Goal: Task Accomplishment & Management: Use online tool/utility

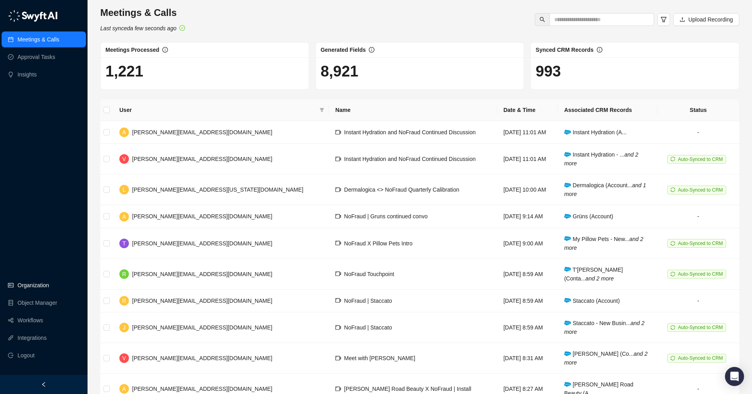
click at [24, 279] on link "Organization" at bounding box center [33, 285] width 31 height 16
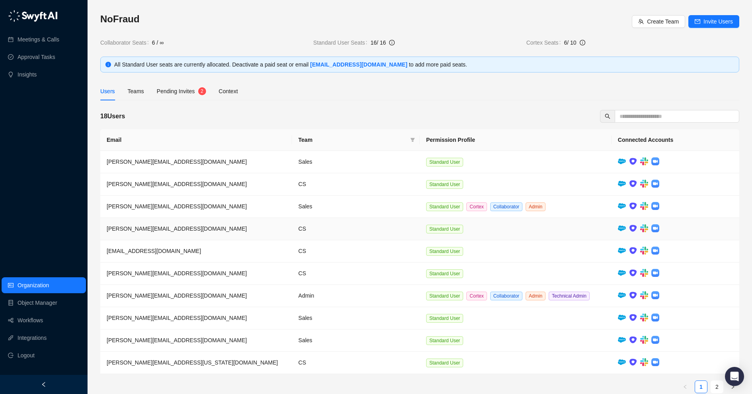
scroll to position [8, 0]
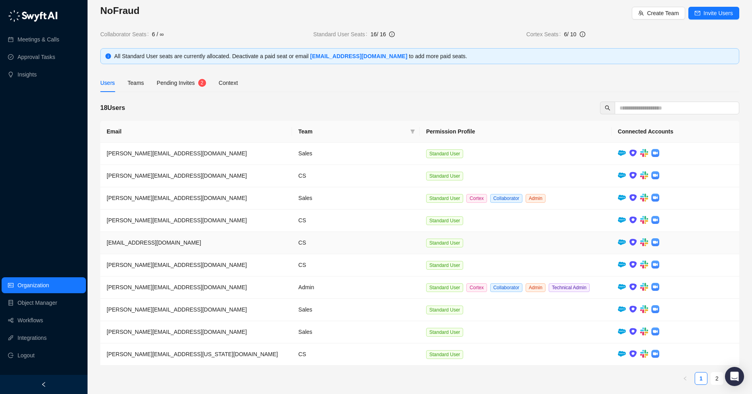
click at [306, 232] on td "CS" at bounding box center [356, 243] width 128 height 22
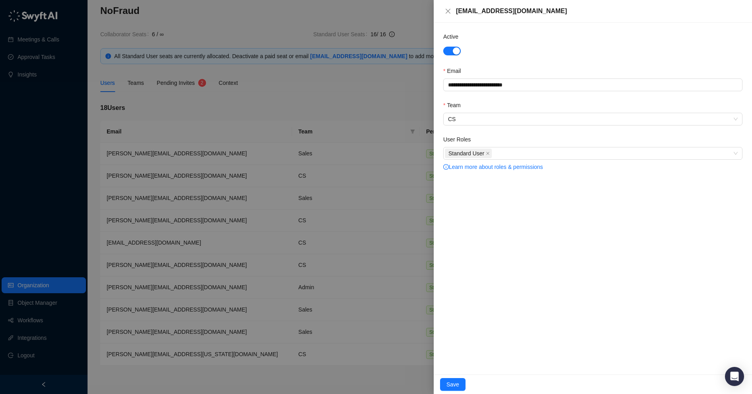
click at [474, 126] on form "**********" at bounding box center [592, 102] width 299 height 140
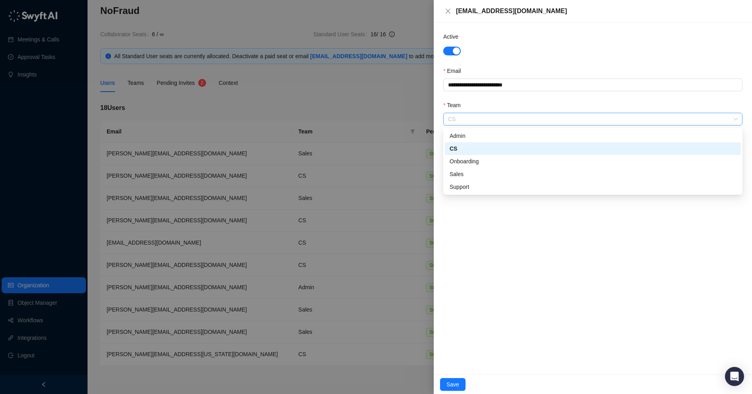
click at [471, 121] on span "CS" at bounding box center [593, 119] width 290 height 12
click at [465, 164] on div "Onboarding" at bounding box center [593, 161] width 287 height 9
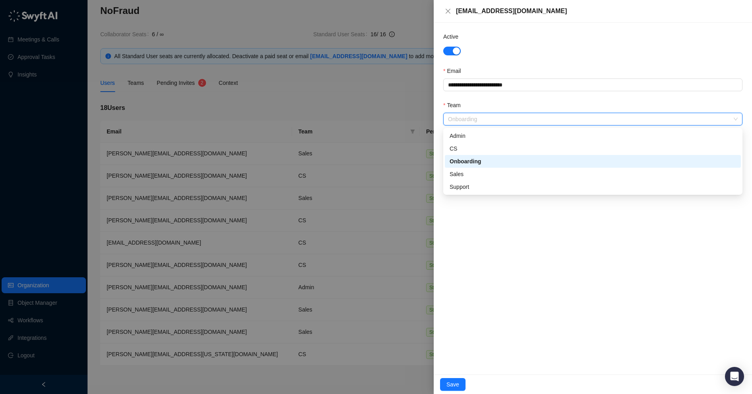
click at [454, 116] on span "Onboarding" at bounding box center [593, 119] width 290 height 12
click at [455, 150] on div "CS" at bounding box center [593, 148] width 287 height 9
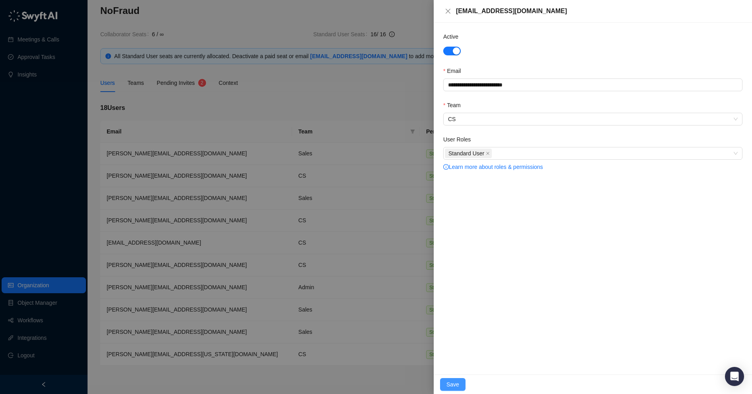
click at [454, 381] on span "Save" at bounding box center [453, 384] width 13 height 9
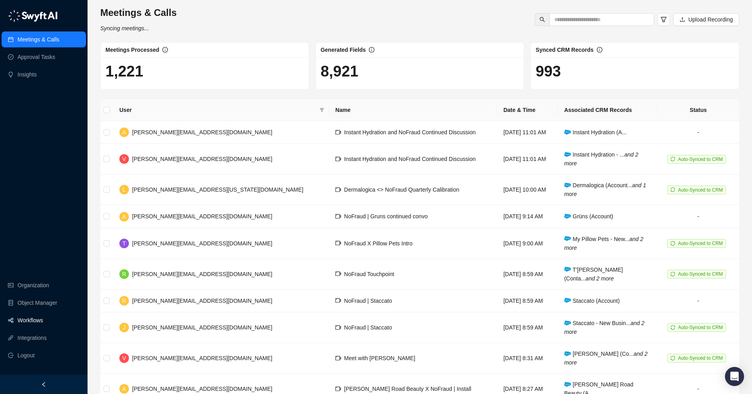
click at [35, 316] on link "Workflows" at bounding box center [30, 320] width 25 height 16
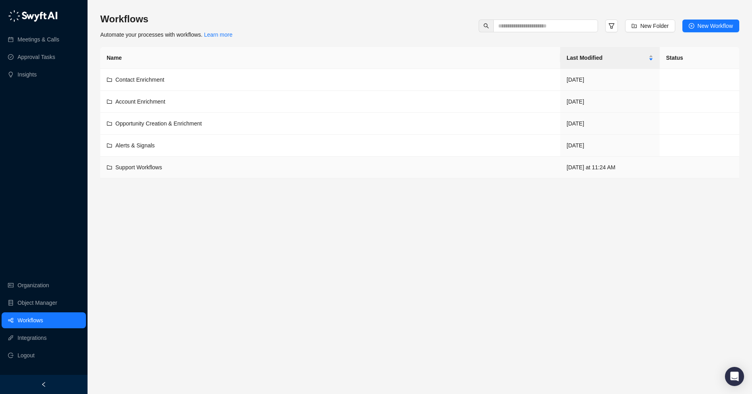
click at [265, 168] on div "Support Workflows" at bounding box center [330, 167] width 447 height 9
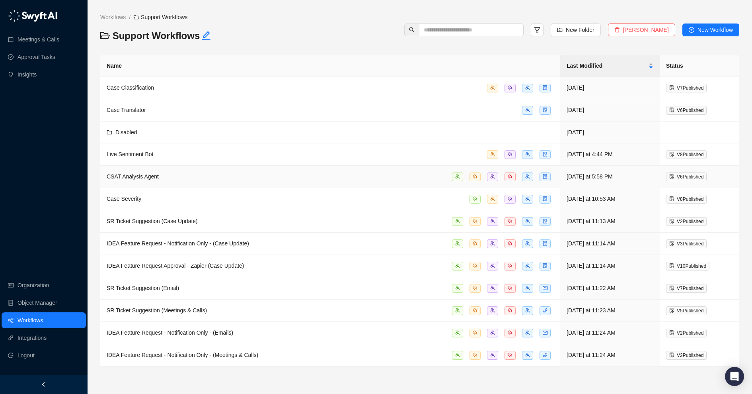
click at [264, 169] on td "CSAT Analysis Agent" at bounding box center [330, 177] width 460 height 22
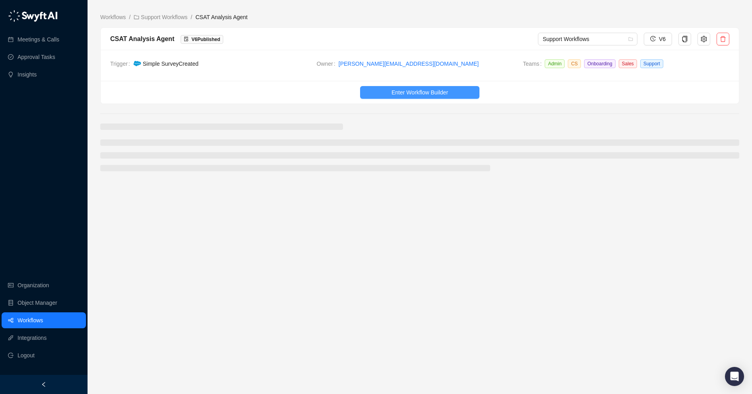
click at [412, 97] on button "Enter Workflow Builder" at bounding box center [419, 92] width 119 height 13
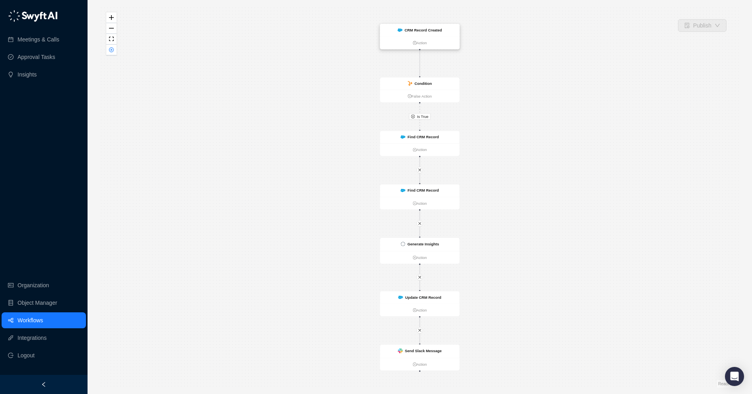
click at [412, 37] on ul "Action" at bounding box center [420, 43] width 80 height 13
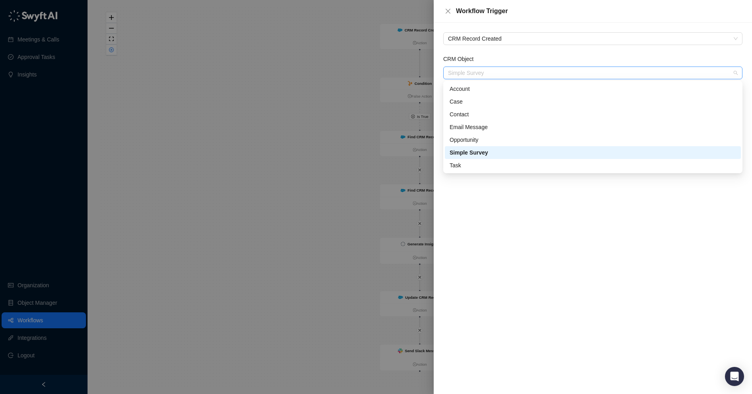
click at [488, 78] on span "Simple Survey" at bounding box center [593, 73] width 290 height 12
click at [474, 41] on span "CRM Record Created" at bounding box center [593, 39] width 290 height 12
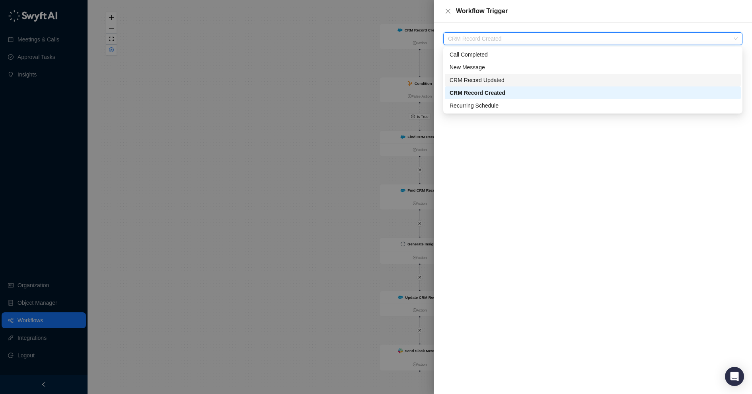
click at [476, 81] on div "CRM Record Updated" at bounding box center [593, 80] width 287 height 9
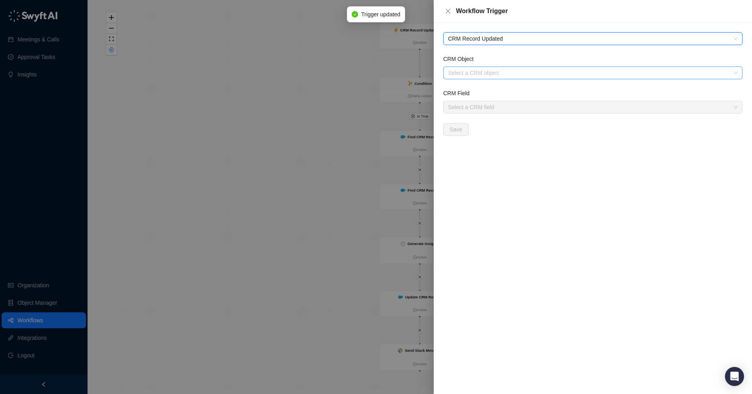
click at [470, 74] on input "CRM Object" at bounding box center [590, 73] width 285 height 12
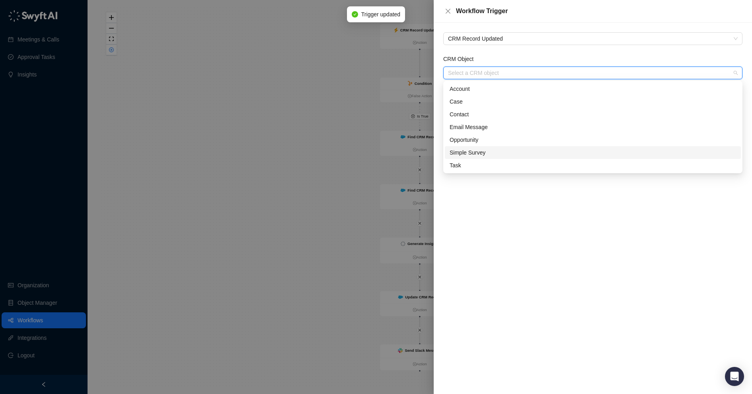
click at [466, 152] on div "Simple Survey" at bounding box center [593, 152] width 287 height 9
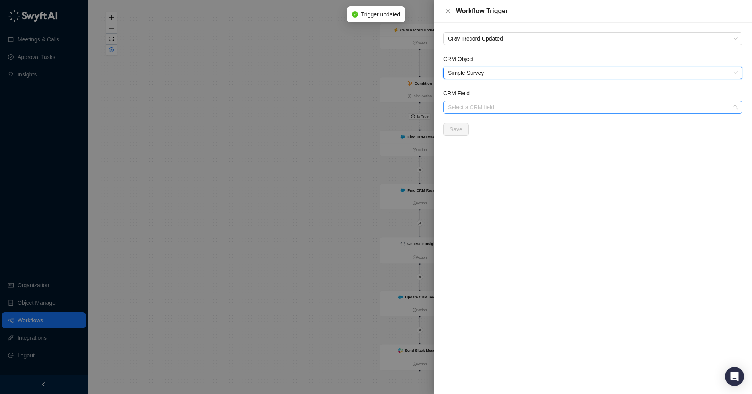
click at [462, 107] on input "CRM Field" at bounding box center [590, 107] width 285 height 12
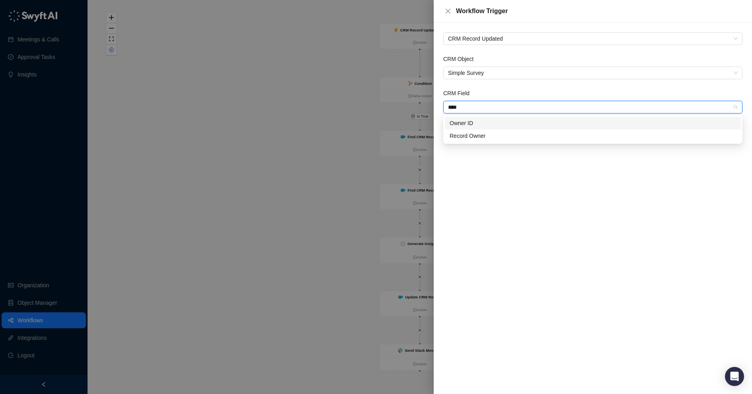
type input "*****"
click at [470, 138] on div "Record Owner" at bounding box center [593, 135] width 287 height 9
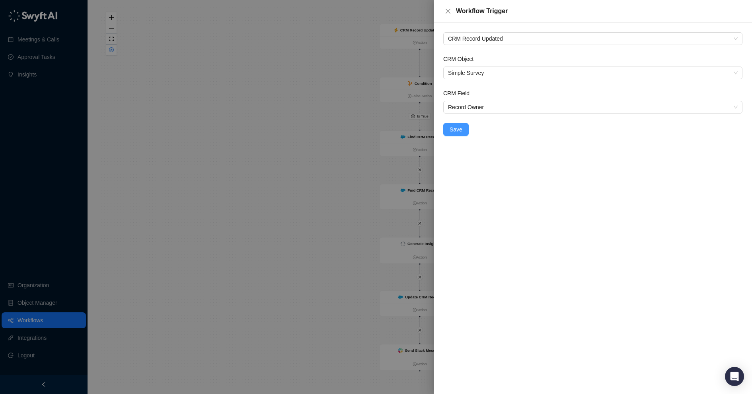
click at [455, 129] on span "Save" at bounding box center [456, 129] width 13 height 9
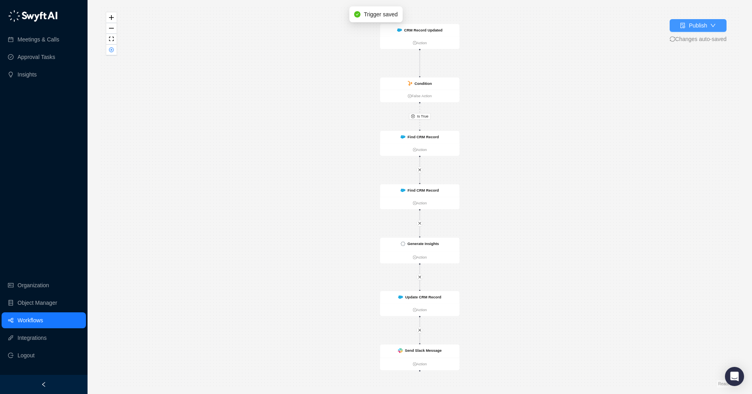
click at [683, 28] on div "button" at bounding box center [683, 25] width 6 height 9
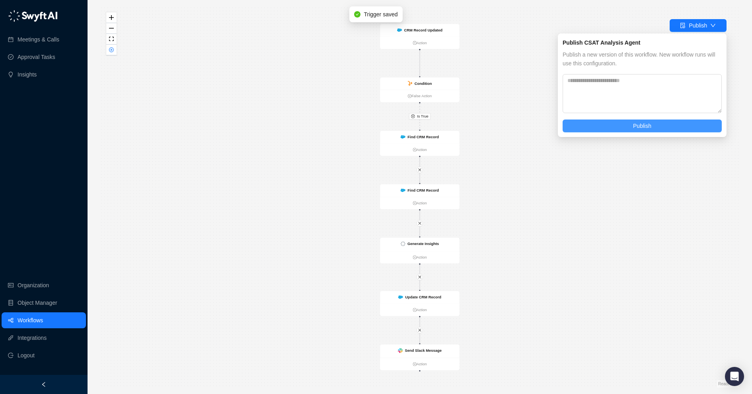
click at [636, 127] on span "Publish" at bounding box center [642, 125] width 18 height 9
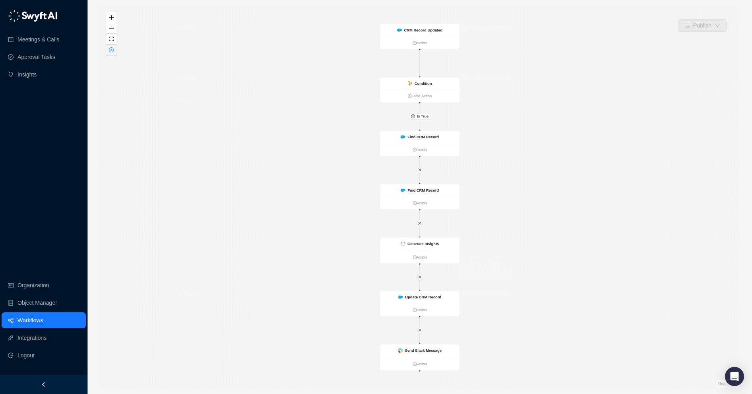
click at [108, 49] on button "button" at bounding box center [111, 50] width 10 height 11
